Goal: Task Accomplishment & Management: Use online tool/utility

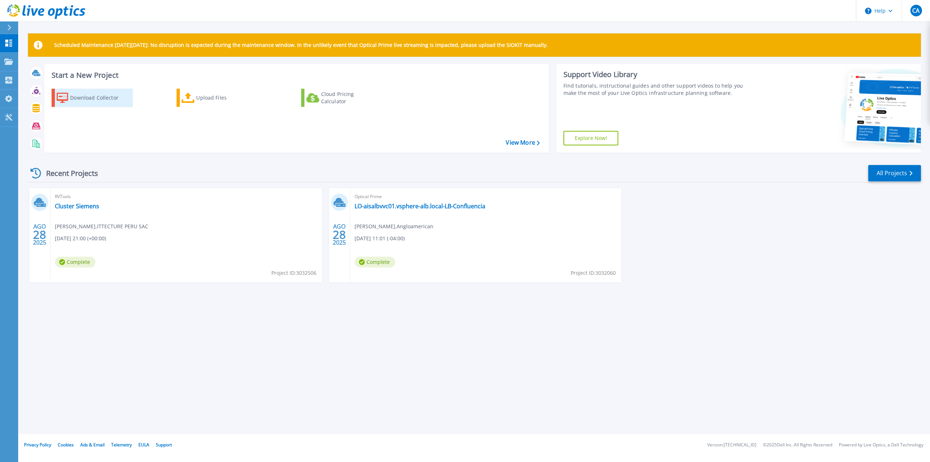
click at [101, 100] on div "Download Collector" at bounding box center [99, 98] width 58 height 15
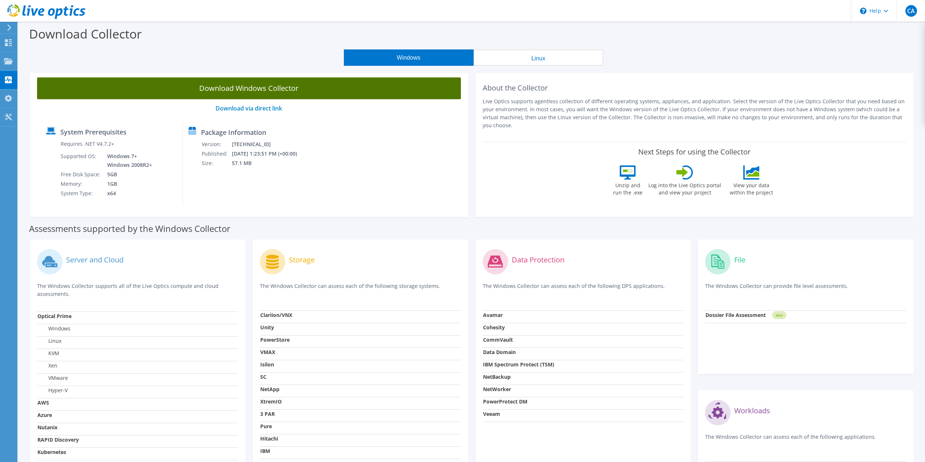
click at [270, 87] on link "Download Windows Collector" at bounding box center [249, 88] width 424 height 22
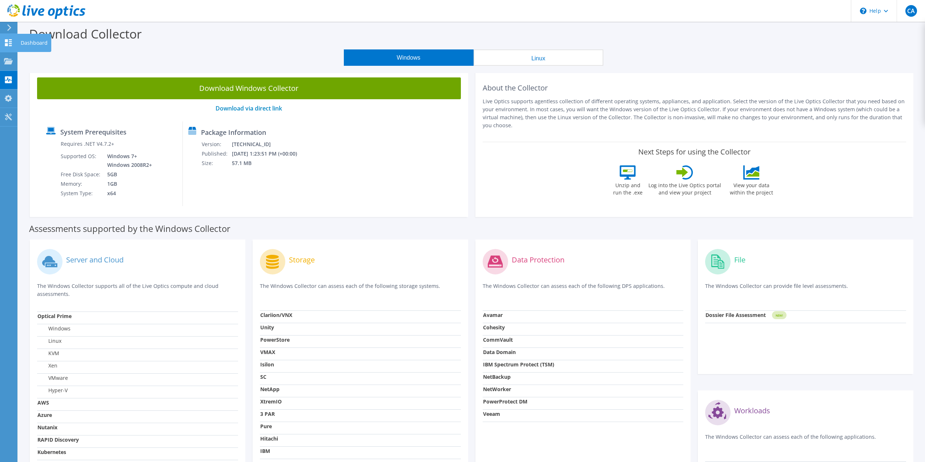
click at [9, 41] on icon at bounding box center [8, 42] width 9 height 7
click at [31, 40] on div "Dashboard" at bounding box center [34, 43] width 34 height 18
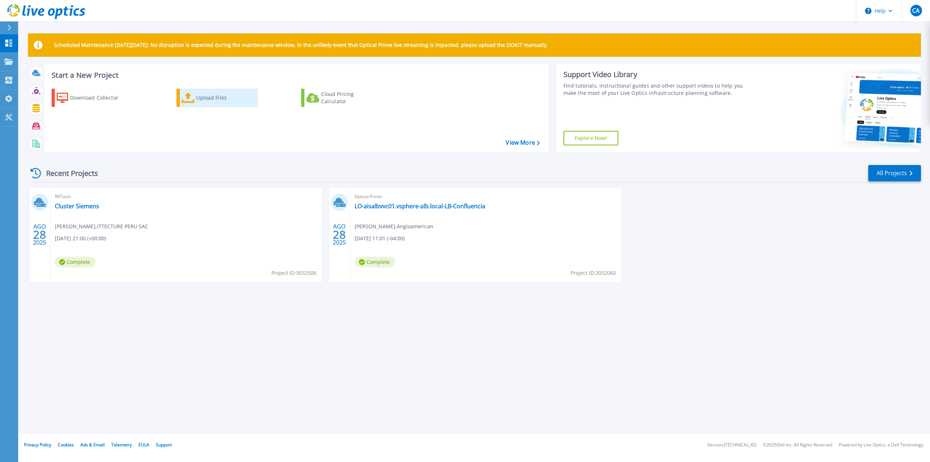
click at [213, 97] on div "Upload Files" at bounding box center [225, 98] width 58 height 15
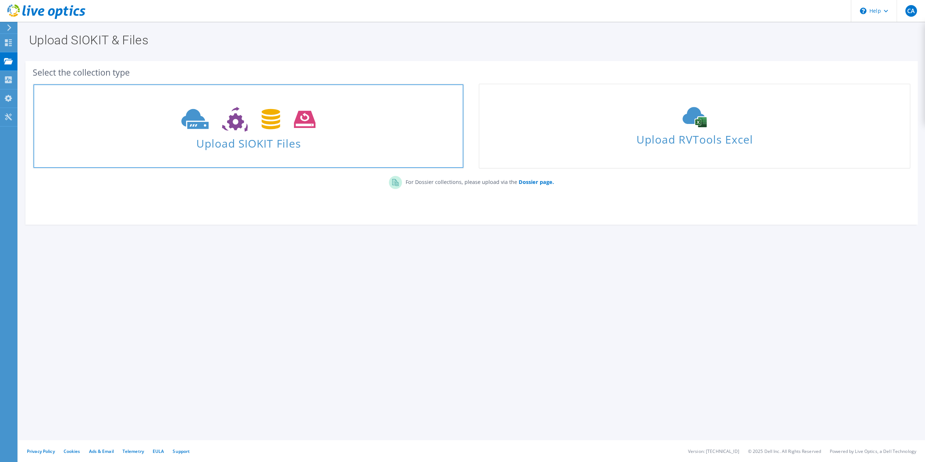
click at [264, 145] on span "Upload SIOKIT Files" at bounding box center [248, 141] width 430 height 16
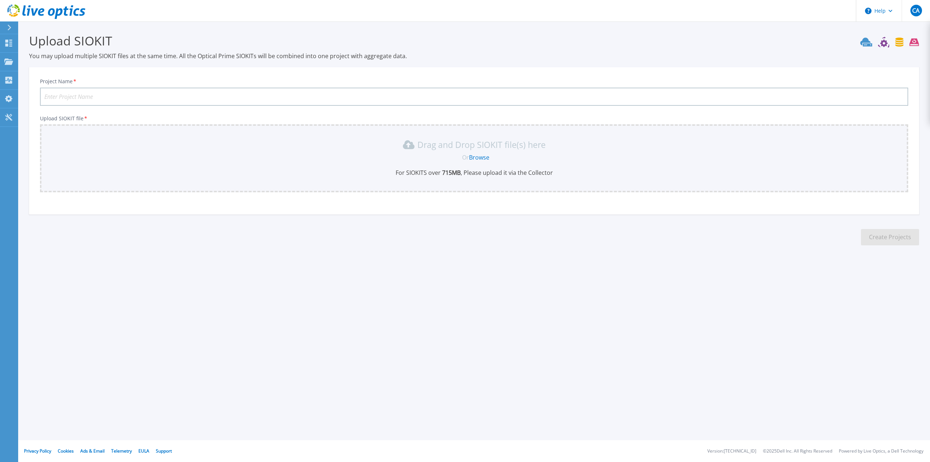
click at [733, 150] on div "Drag and Drop SIOKIT file(s) here" at bounding box center [474, 145] width 860 height 12
click at [477, 154] on link "Browse" at bounding box center [479, 157] width 20 height 8
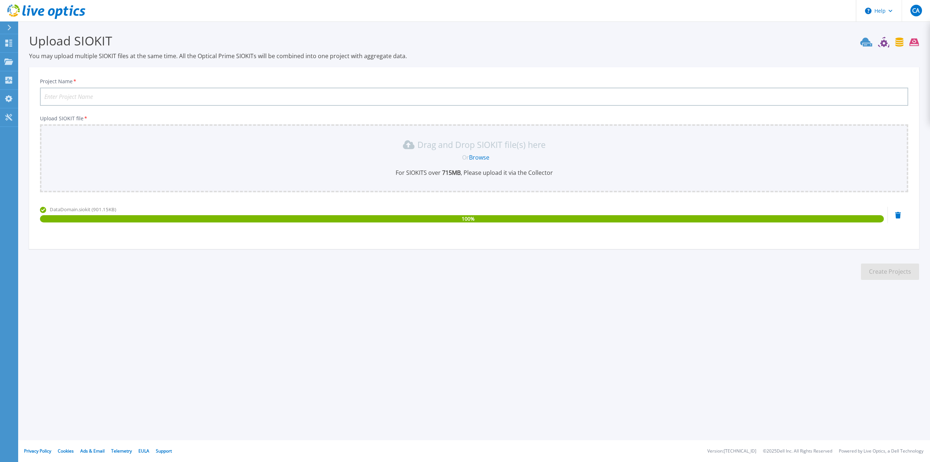
click at [155, 95] on input "Project Name *" at bounding box center [474, 97] width 869 height 18
type input "DATADOMAIN 6900 [PERSON_NAME]"
click at [882, 276] on button "Create Projects" at bounding box center [890, 272] width 58 height 16
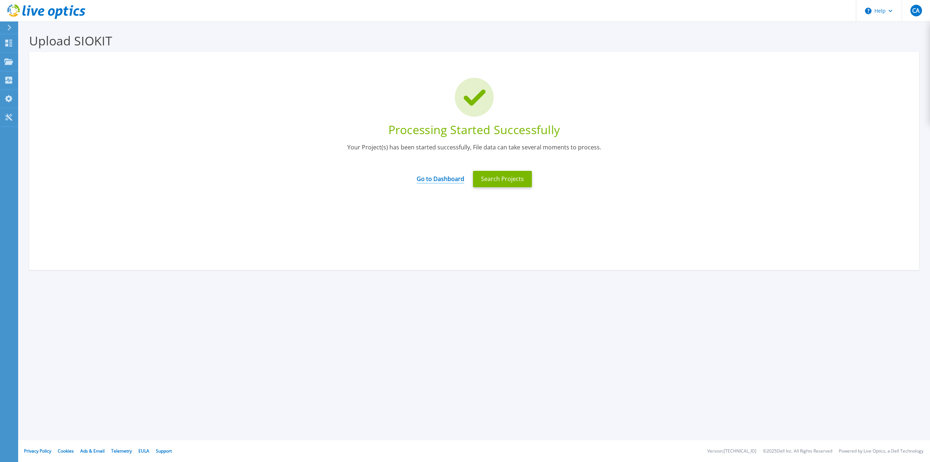
click at [435, 180] on link "Go to Dashboard" at bounding box center [441, 176] width 48 height 14
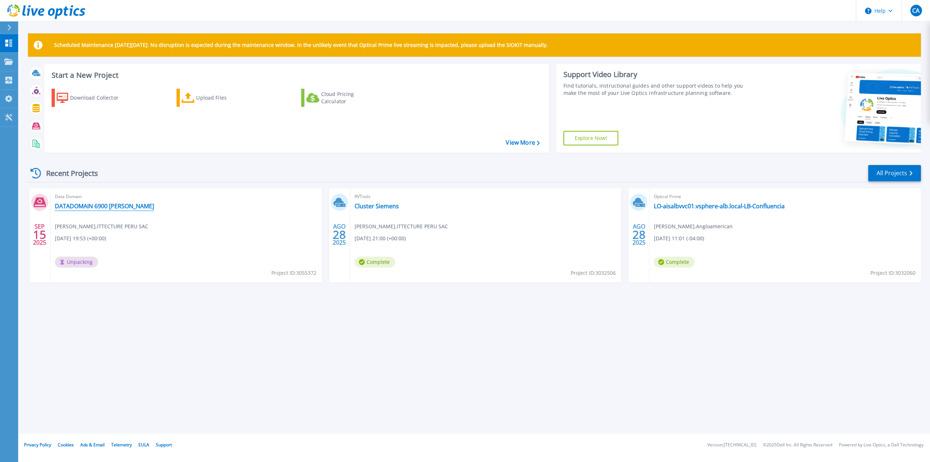
click at [101, 206] on link "DATADOMAIN 6900 [PERSON_NAME]" at bounding box center [104, 205] width 99 height 7
click at [23, 117] on p "Tools" at bounding box center [25, 117] width 13 height 19
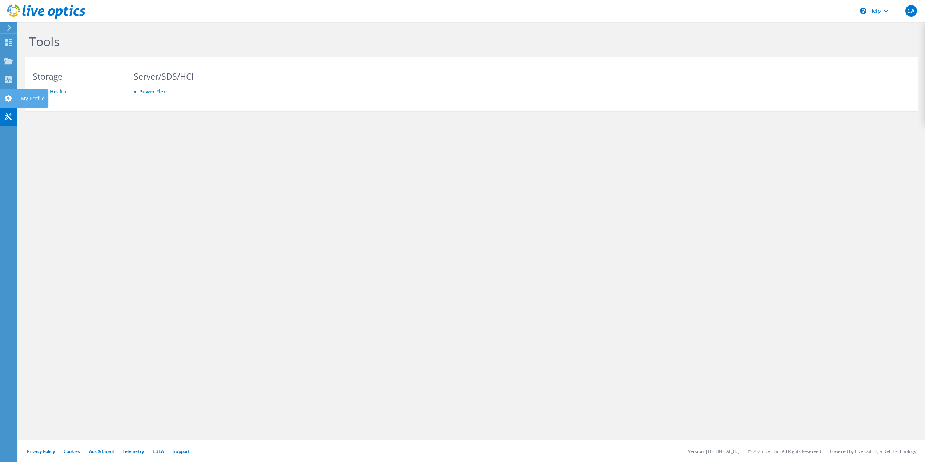
click at [12, 100] on icon at bounding box center [8, 98] width 9 height 7
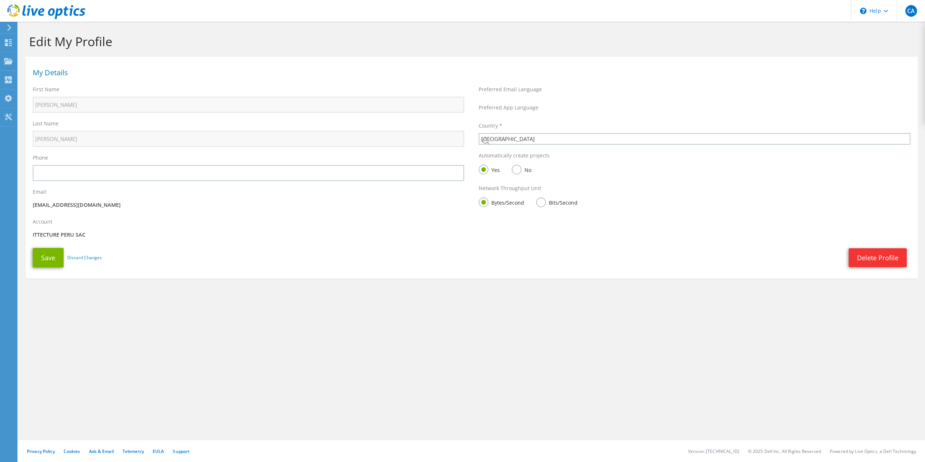
select select "168"
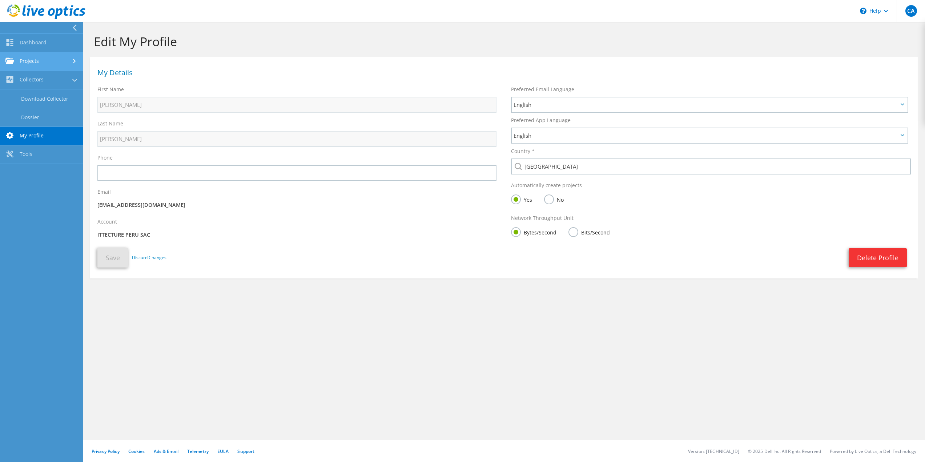
click at [25, 64] on link "Projects" at bounding box center [41, 61] width 83 height 19
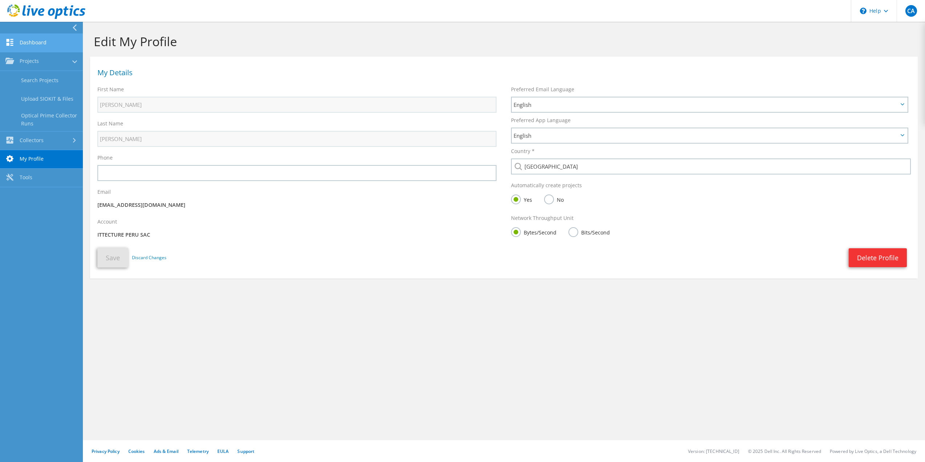
click at [28, 42] on link "Dashboard" at bounding box center [41, 43] width 83 height 19
